Goal: Task Accomplishment & Management: Complete application form

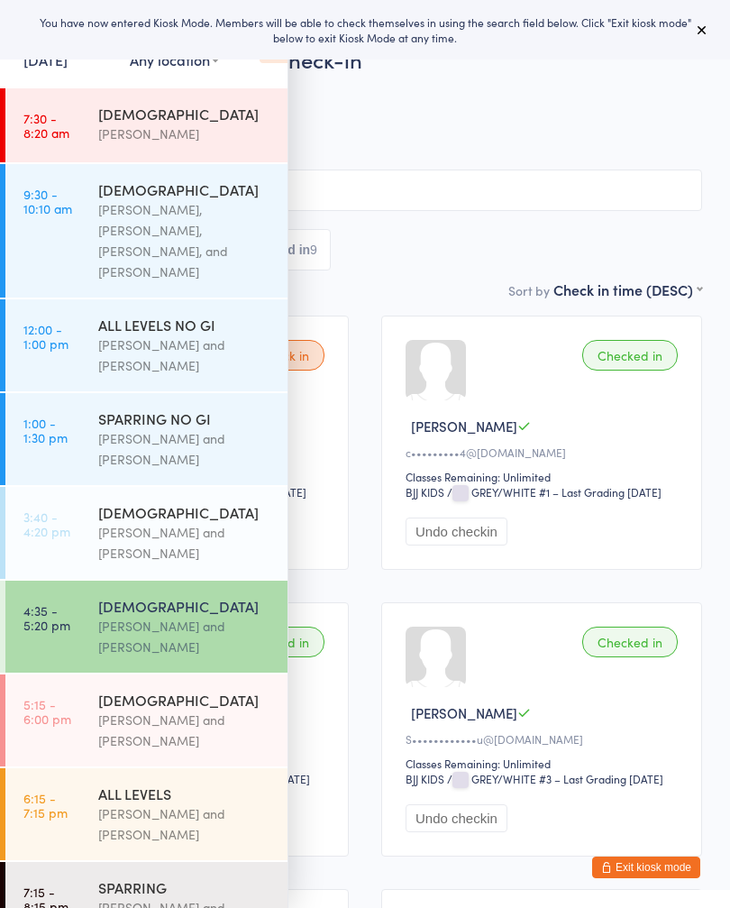
click at [668, 857] on button "Exit kiosk mode" at bounding box center [646, 867] width 108 height 22
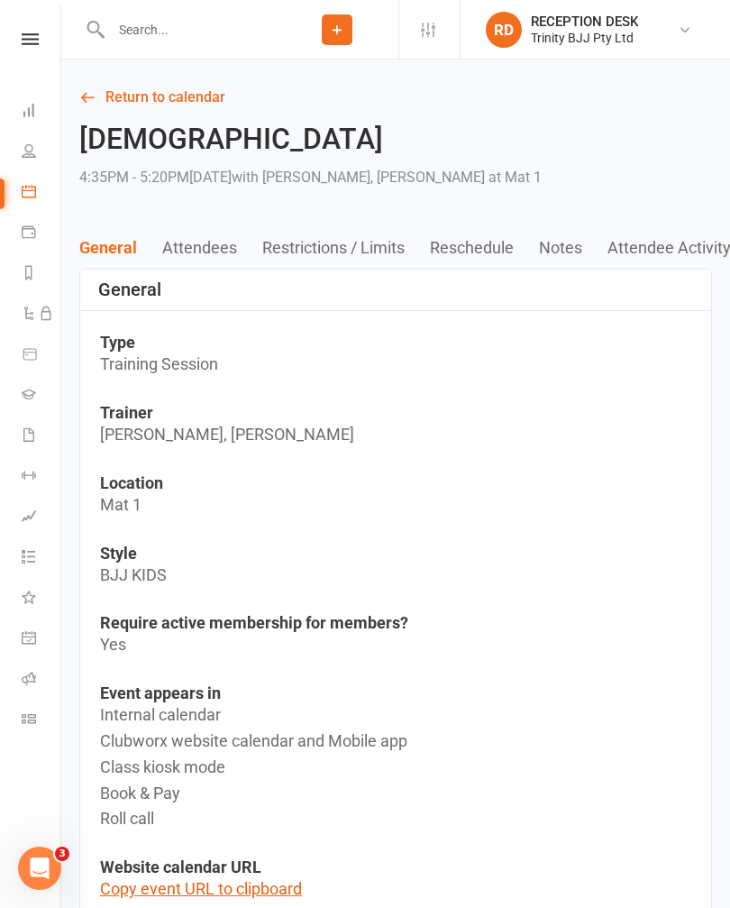
click at [27, 392] on icon at bounding box center [29, 394] width 14 height 14
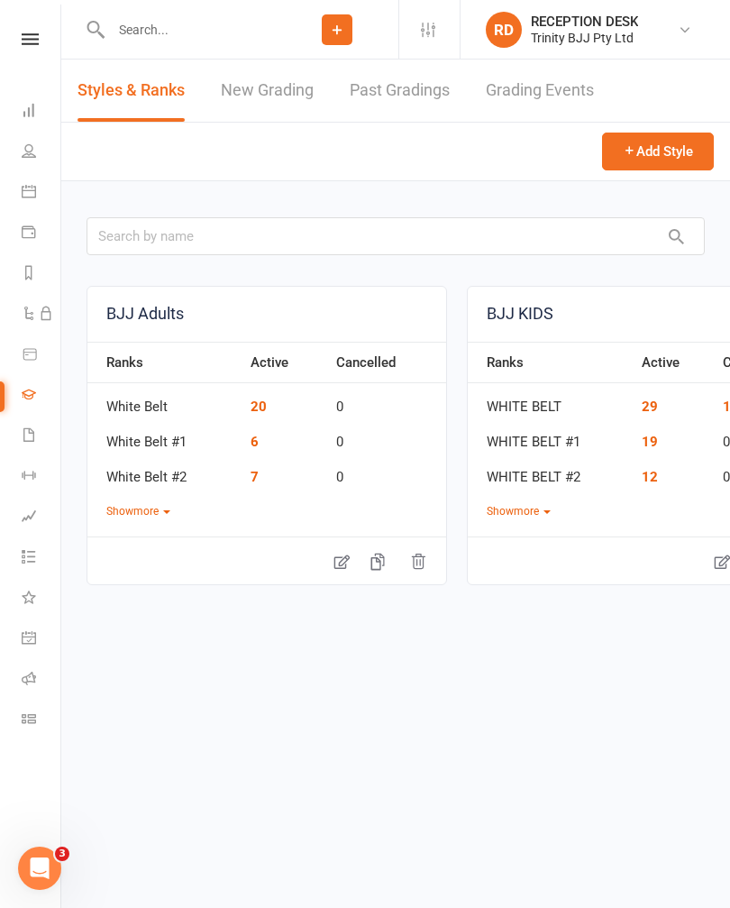
click at [268, 88] on link "New Grading" at bounding box center [267, 91] width 93 height 62
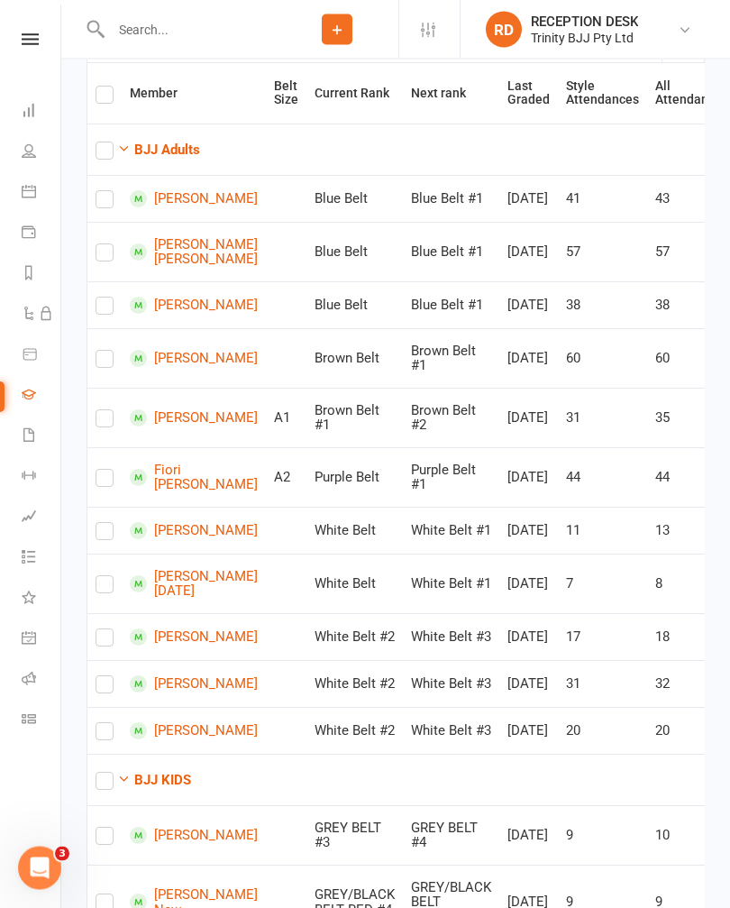
click at [160, 143] on strong "BJJ Adults" at bounding box center [167, 150] width 66 height 16
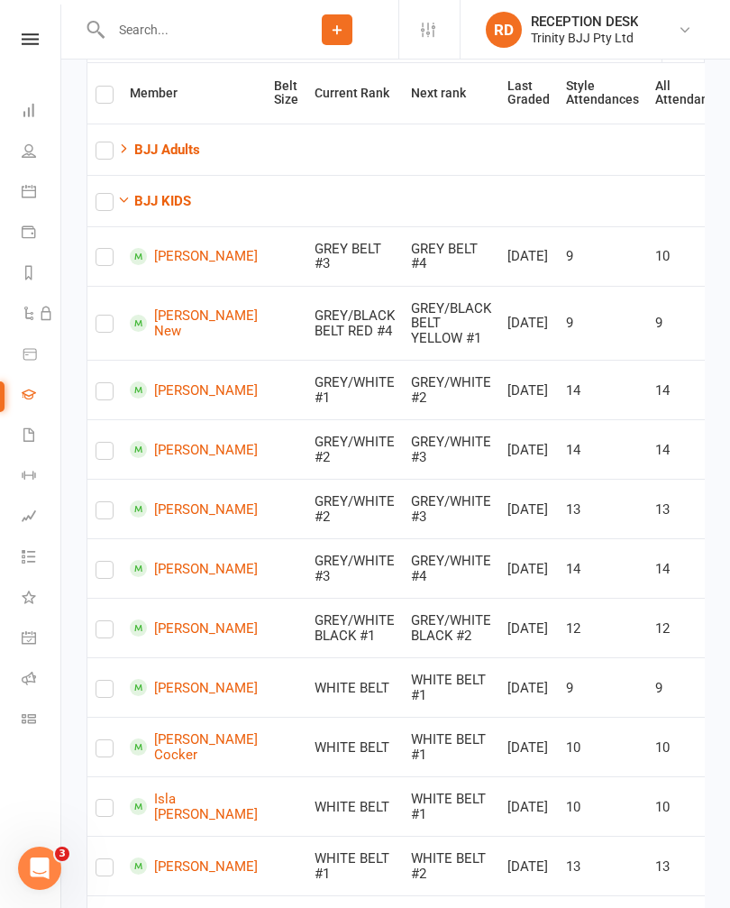
click at [114, 443] on input "checkbox" at bounding box center [105, 443] width 18 height 0
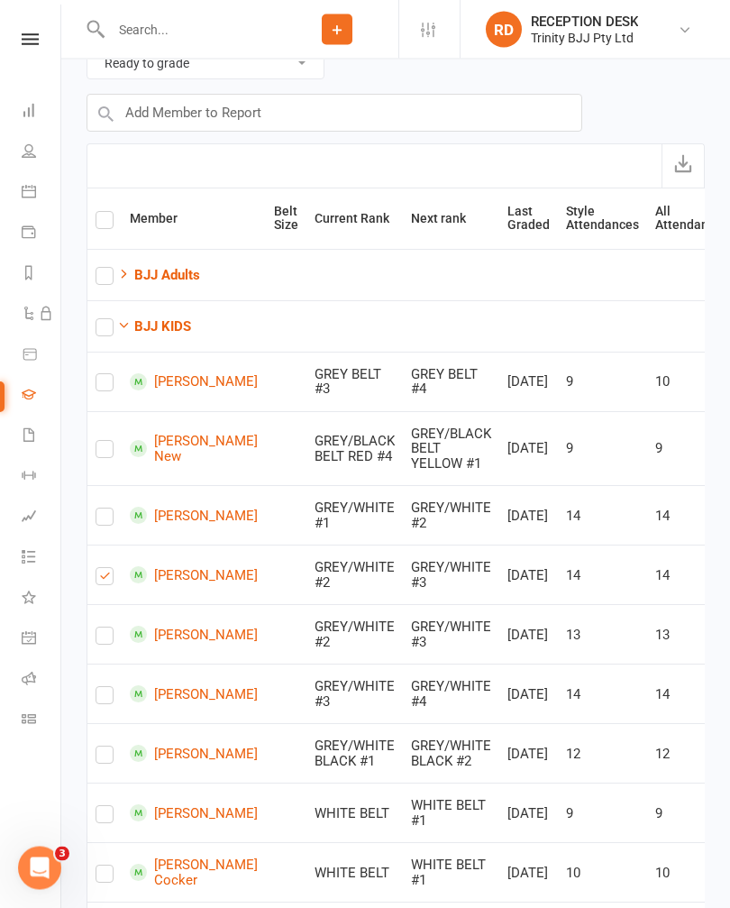
scroll to position [0, 0]
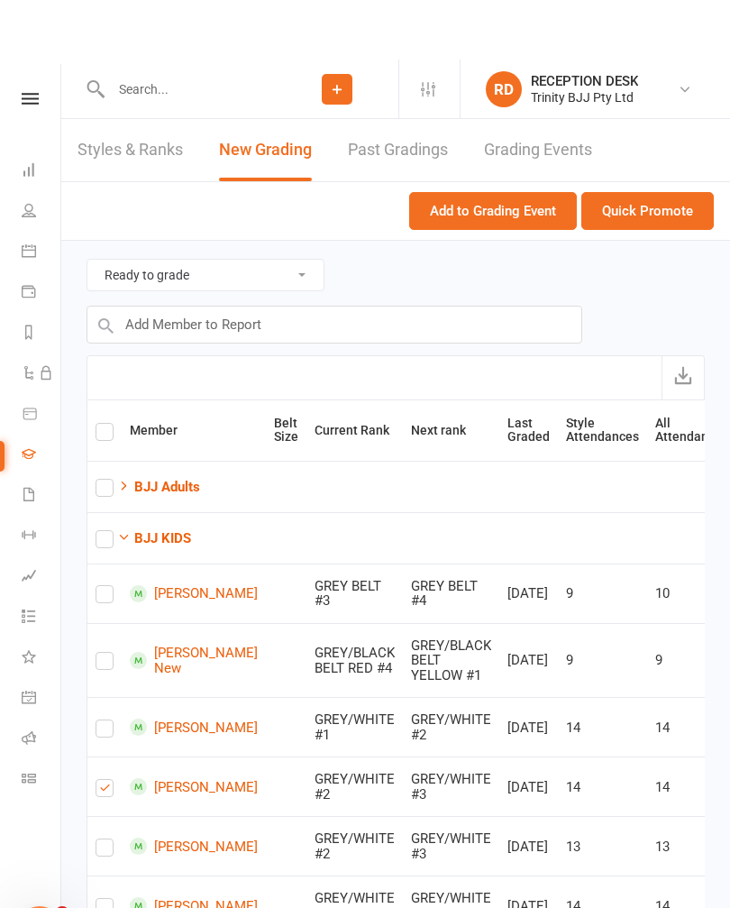
checkbox input "true"
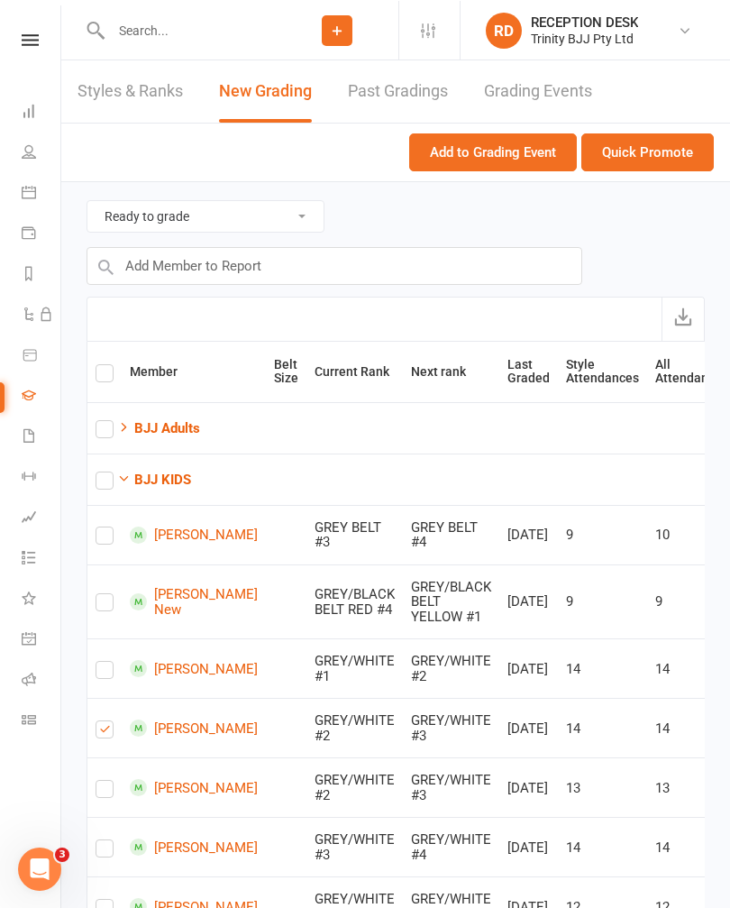
click at [660, 153] on button "Quick Promote" at bounding box center [647, 152] width 133 height 38
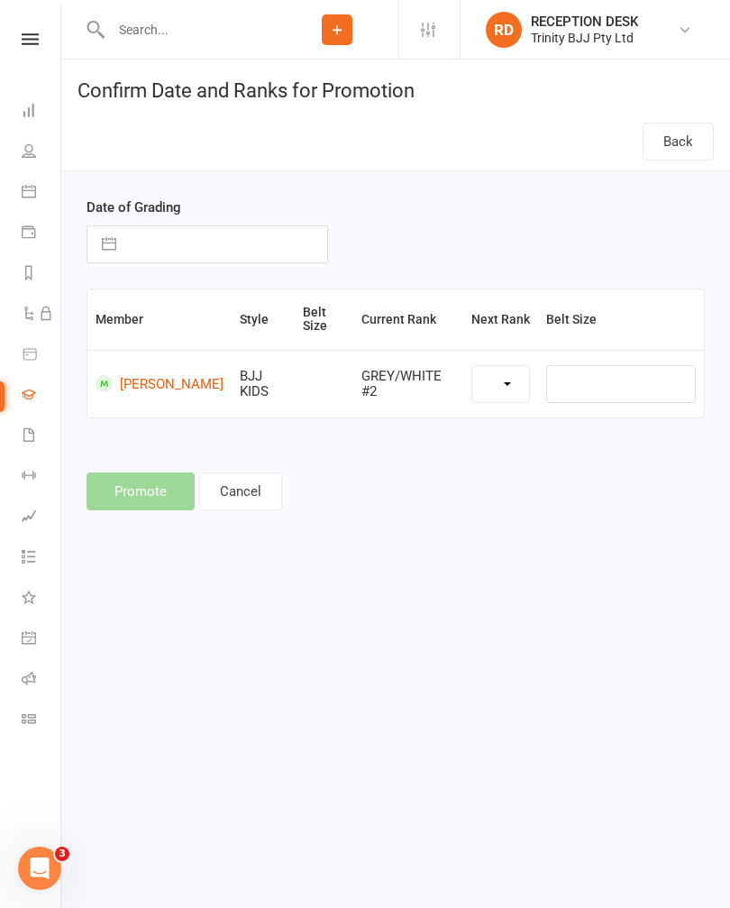
select select "39742"
click at [227, 230] on input "text" at bounding box center [226, 244] width 202 height 36
select select "7"
select select "2025"
select select "8"
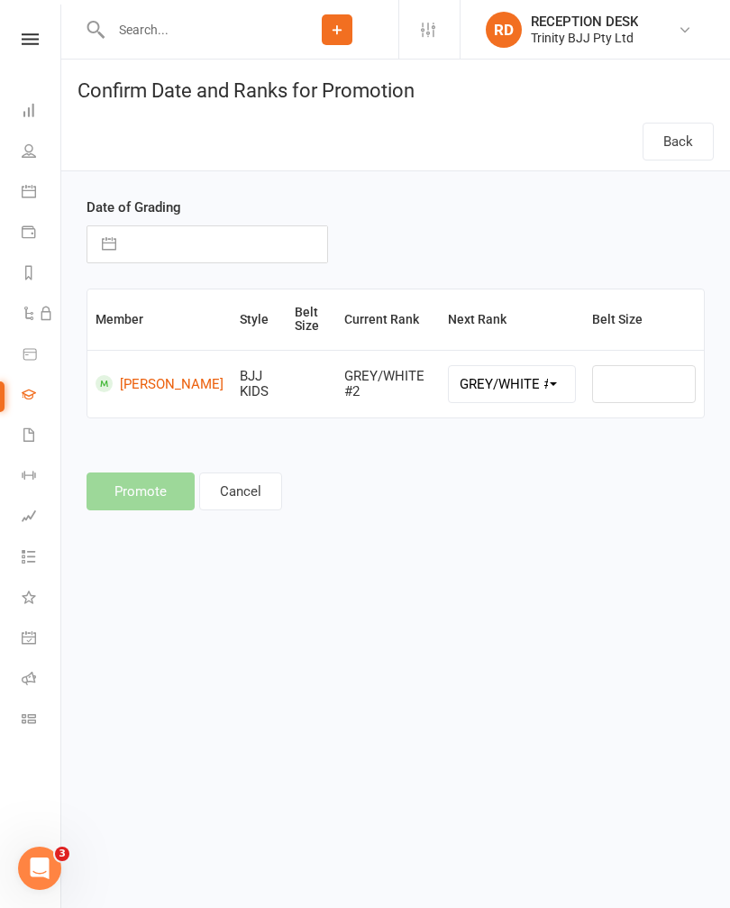
select select "2025"
select select "9"
select select "2025"
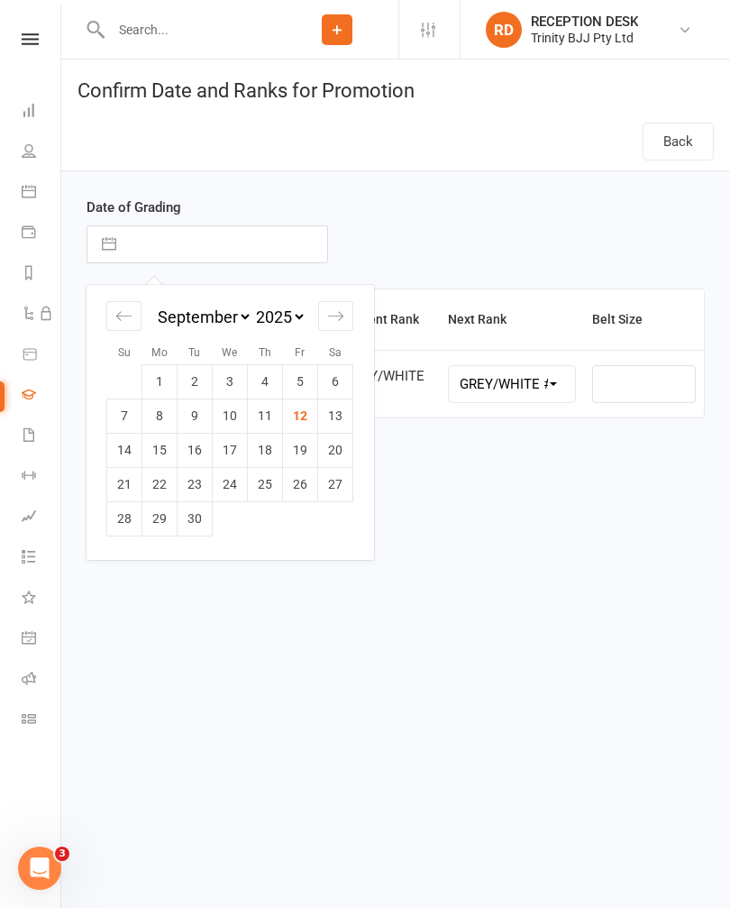
click at [294, 403] on td "12" at bounding box center [300, 415] width 35 height 34
type input "12 Sep 2025"
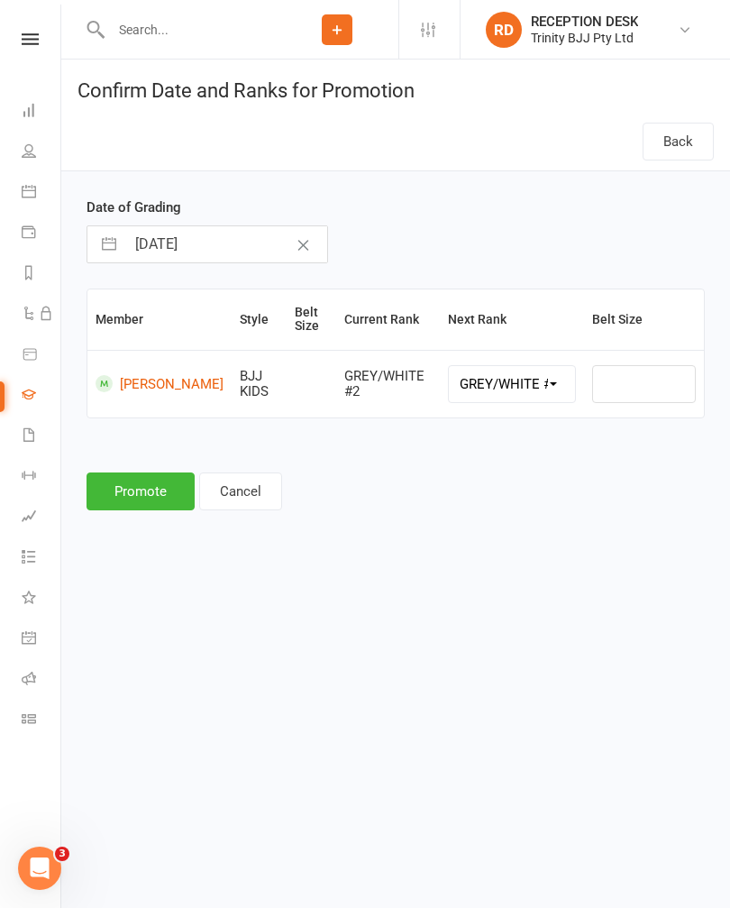
click at [142, 484] on button "Promote" at bounding box center [141, 491] width 108 height 38
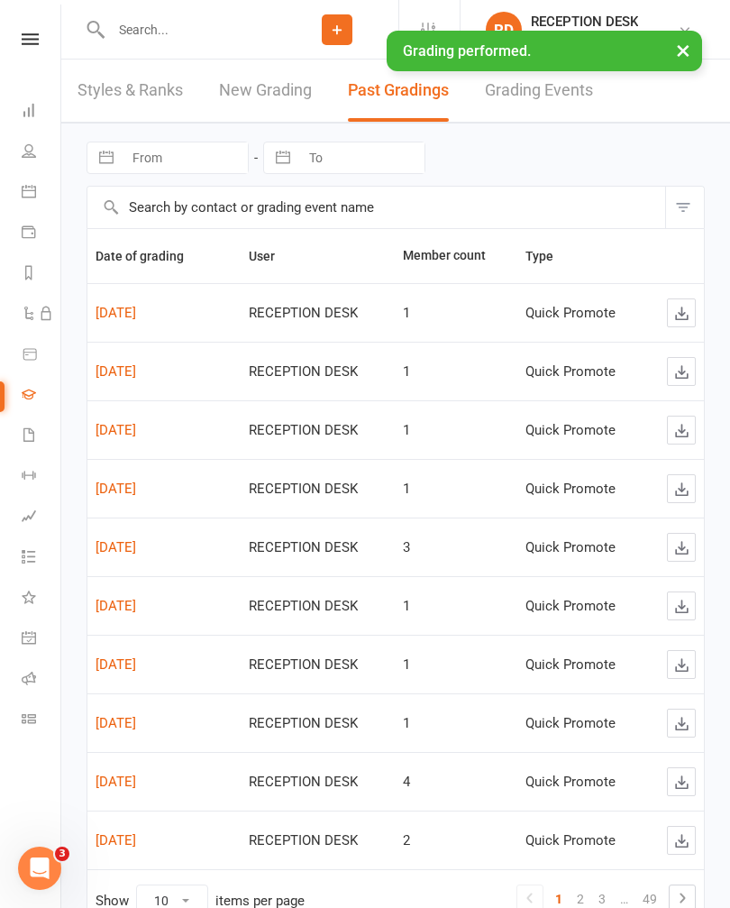
click at [271, 93] on link "New Grading" at bounding box center [265, 91] width 93 height 62
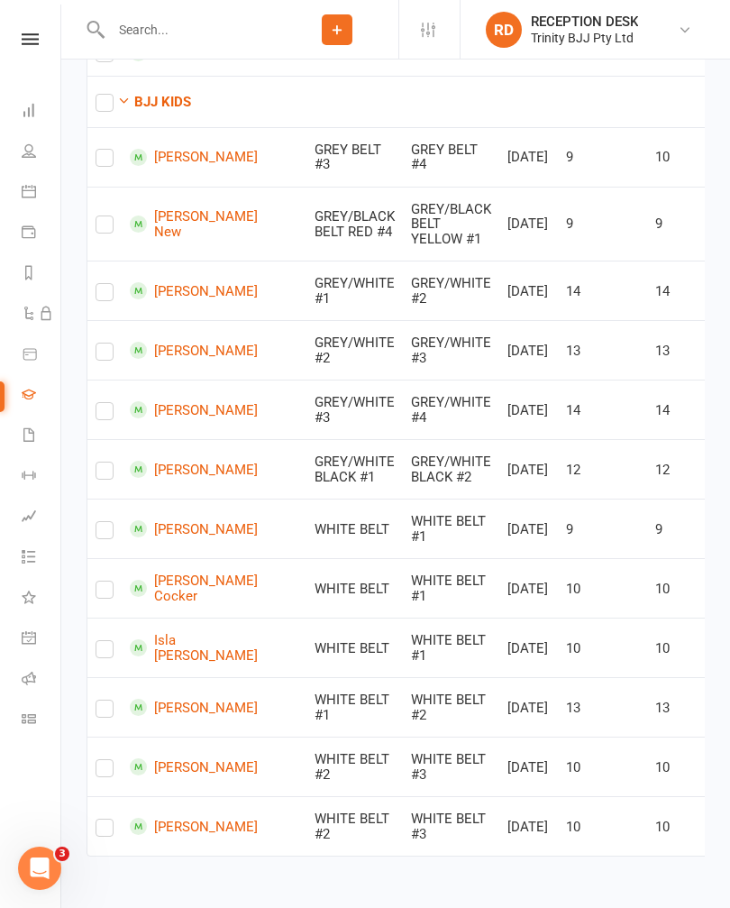
scroll to position [1268, 0]
click at [114, 462] on input "checkbox" at bounding box center [105, 462] width 18 height 0
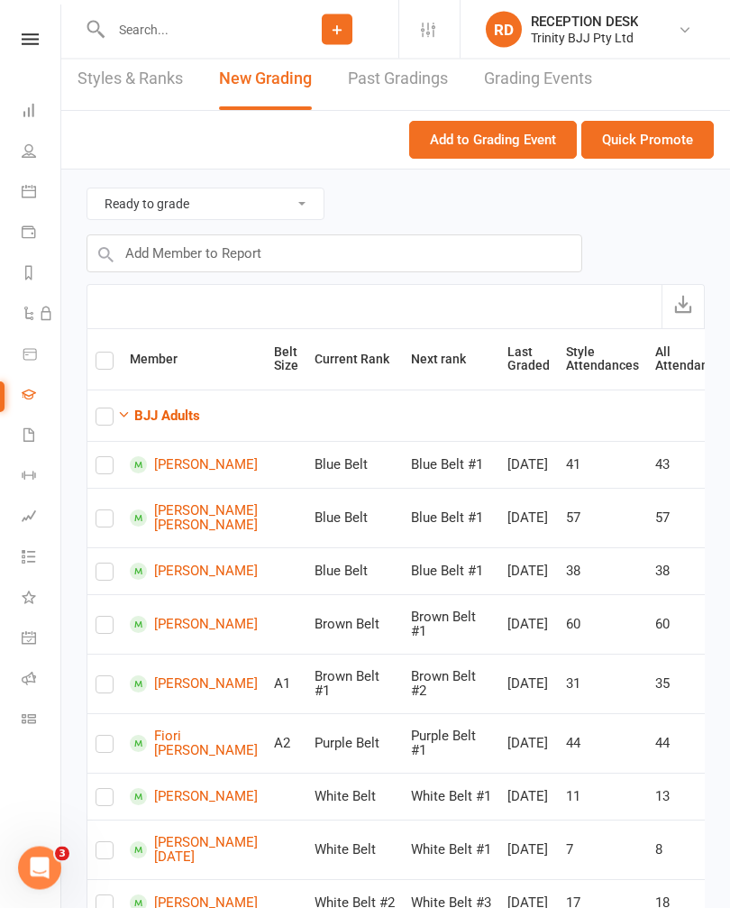
scroll to position [0, 0]
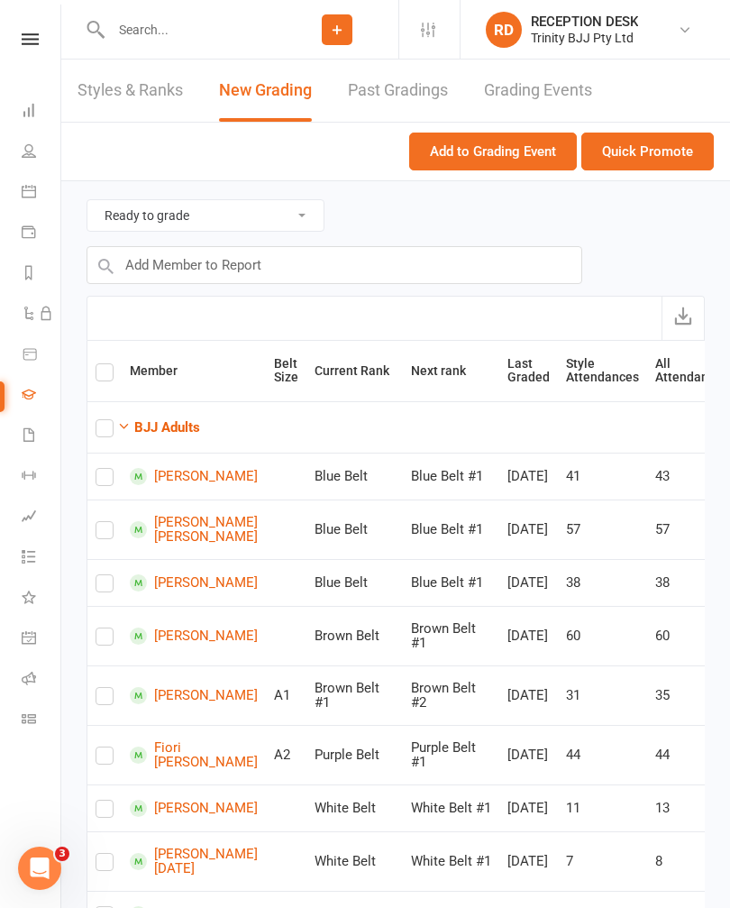
click at [185, 426] on strong "BJJ Adults" at bounding box center [167, 427] width 66 height 16
checkbox input "true"
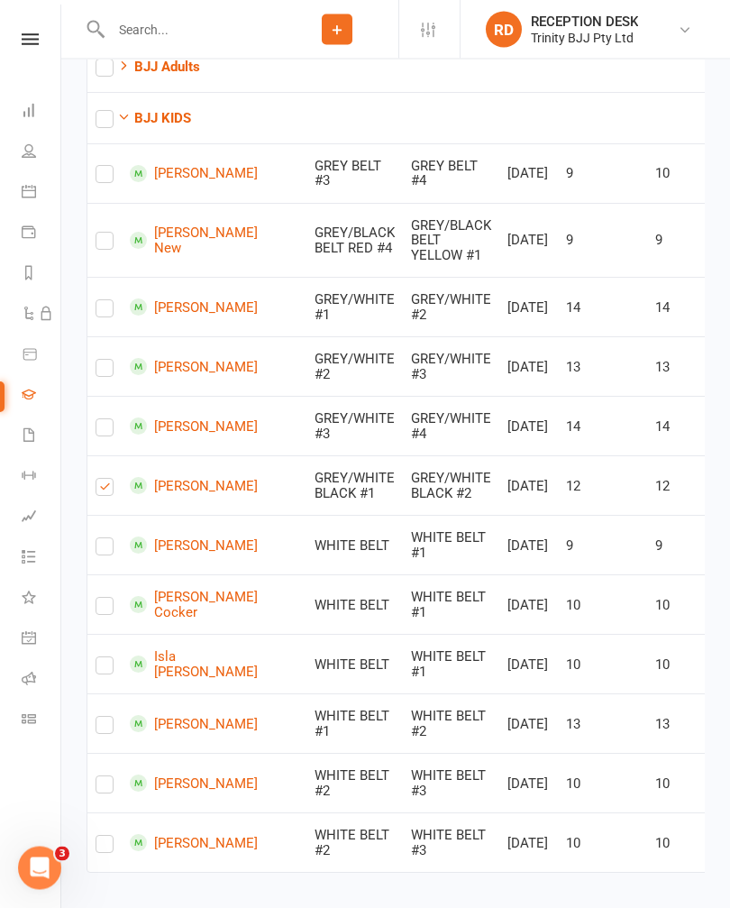
scroll to position [361, 0]
